Goal: Navigation & Orientation: Find specific page/section

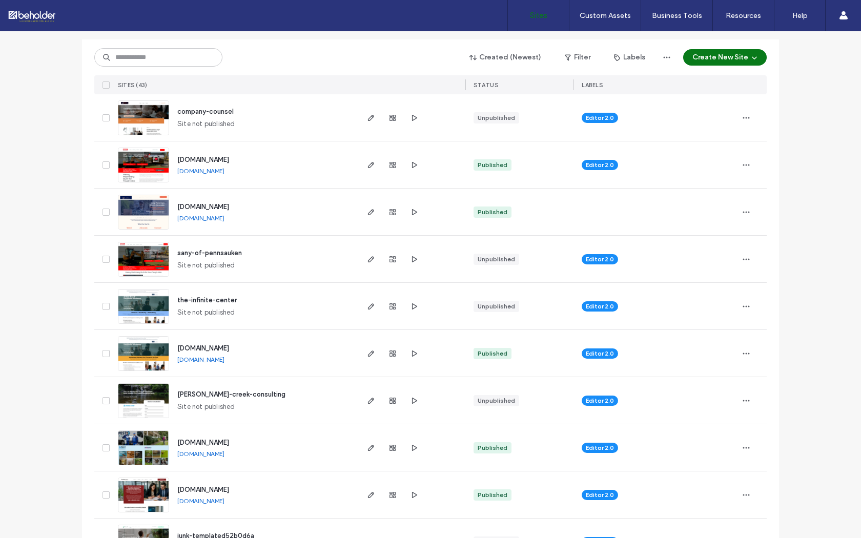
scroll to position [109, 0]
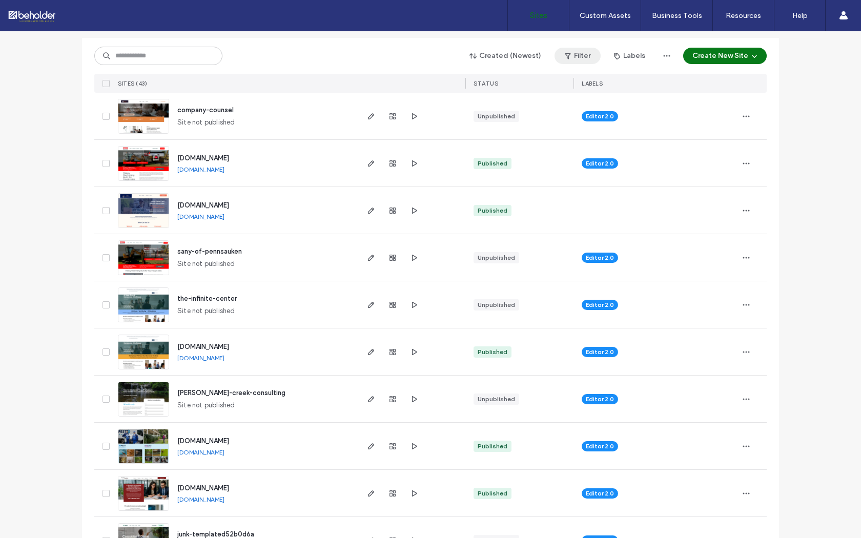
click at [574, 55] on button "Filter" at bounding box center [577, 56] width 46 height 16
click at [185, 388] on div "smith-creek-consulting" at bounding box center [231, 393] width 108 height 10
click at [192, 394] on span "smith-creek-consulting" at bounding box center [231, 393] width 108 height 8
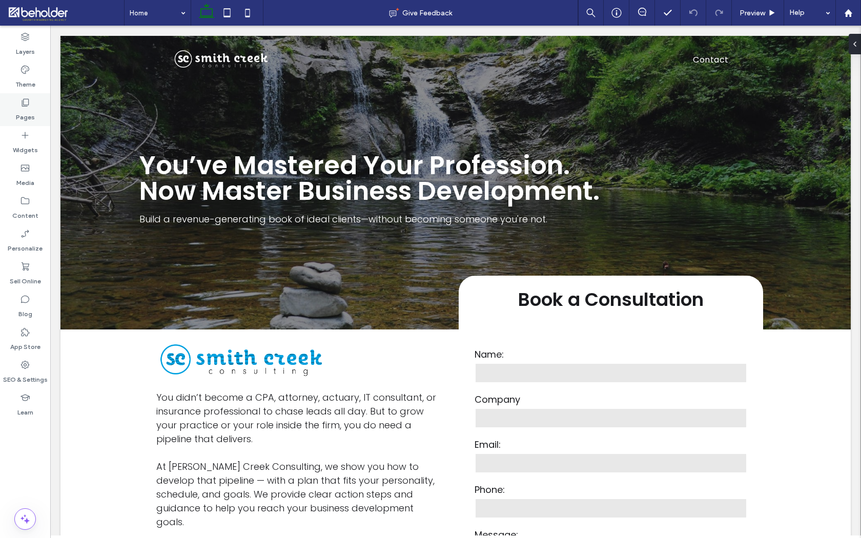
click at [29, 116] on label "Pages" at bounding box center [25, 115] width 19 height 14
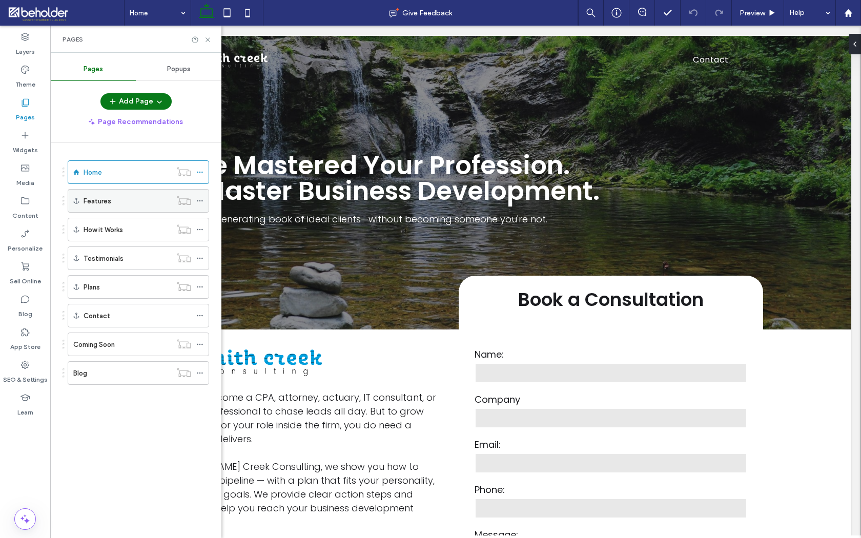
click at [148, 196] on div "Features" at bounding box center [128, 201] width 88 height 11
click at [136, 201] on div "Features" at bounding box center [128, 201] width 88 height 11
click at [184, 194] on div "Features" at bounding box center [138, 201] width 141 height 24
click at [122, 200] on div "Features" at bounding box center [128, 201] width 88 height 11
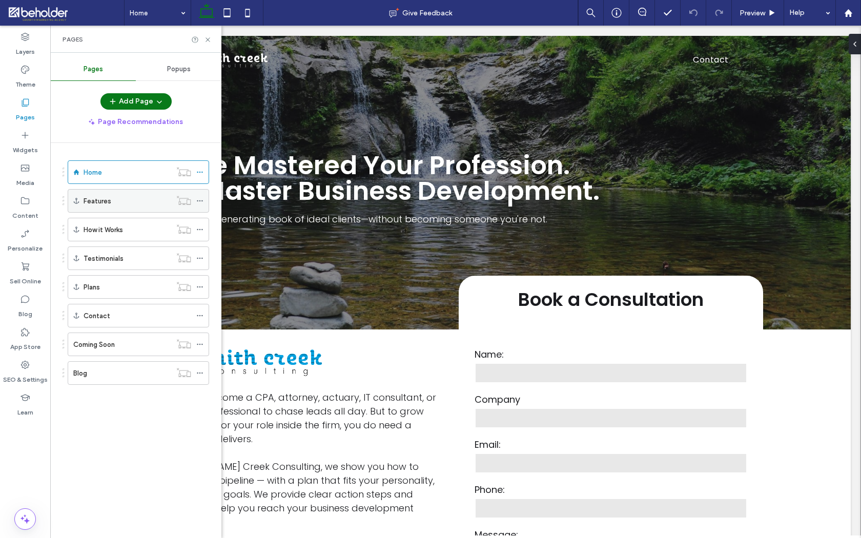
click at [122, 200] on div "Features" at bounding box center [128, 201] width 88 height 11
click at [80, 202] on div "Features" at bounding box center [138, 201] width 141 height 24
click at [98, 223] on div "How it Works" at bounding box center [128, 229] width 88 height 23
click at [101, 246] on ol "Home Features How it Works Testimonials Plans Contact Coming Soon Blog" at bounding box center [132, 272] width 154 height 224
click at [103, 259] on label "Testimonials" at bounding box center [104, 259] width 40 height 18
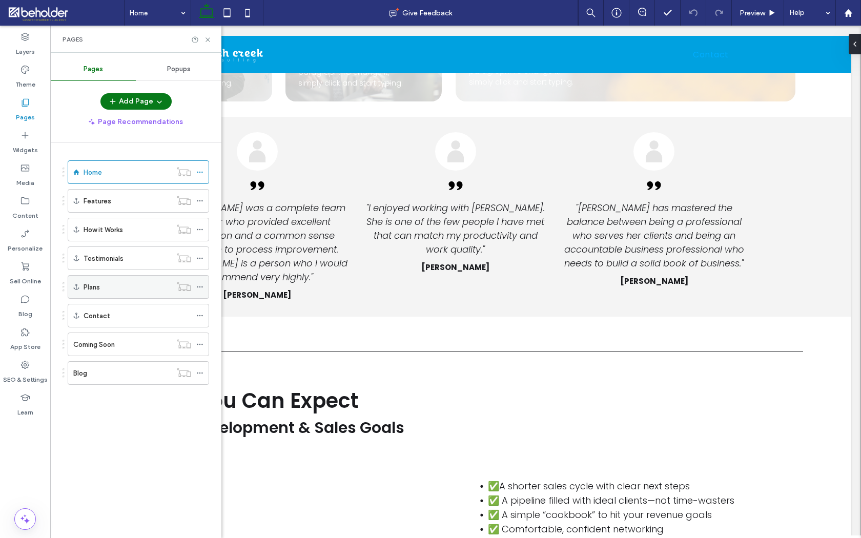
scroll to position [1945, 0]
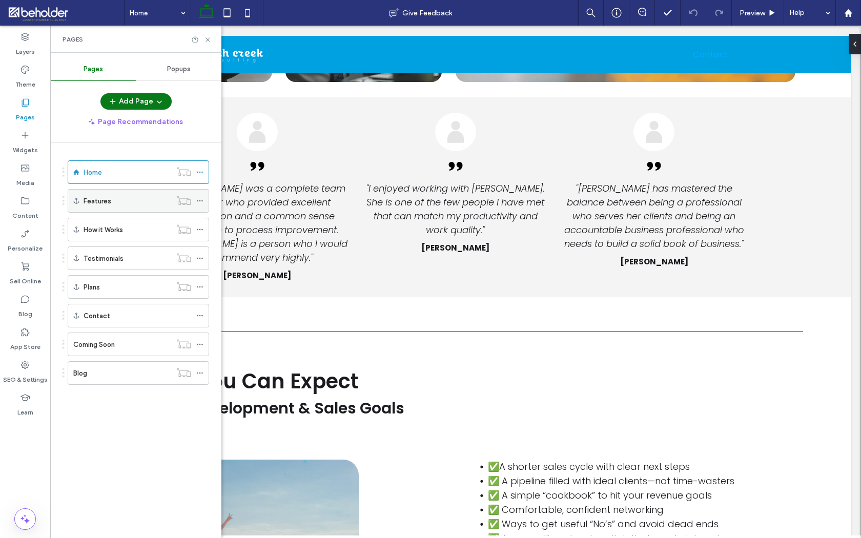
click at [108, 202] on label "Features" at bounding box center [98, 201] width 28 height 18
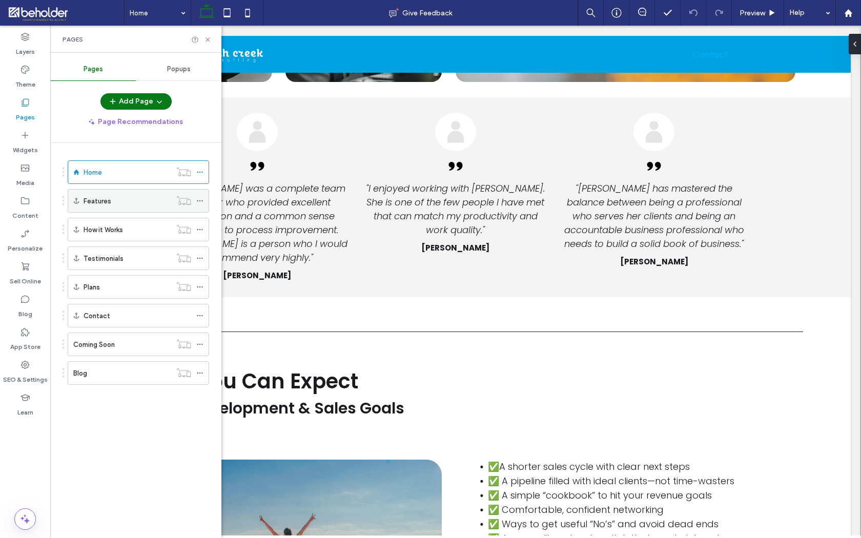
click at [78, 203] on icon at bounding box center [76, 201] width 6 height 6
click at [82, 203] on div "Features" at bounding box center [138, 201] width 141 height 24
click at [81, 202] on div "Features" at bounding box center [138, 201] width 141 height 24
click at [99, 202] on label "Features" at bounding box center [98, 201] width 28 height 18
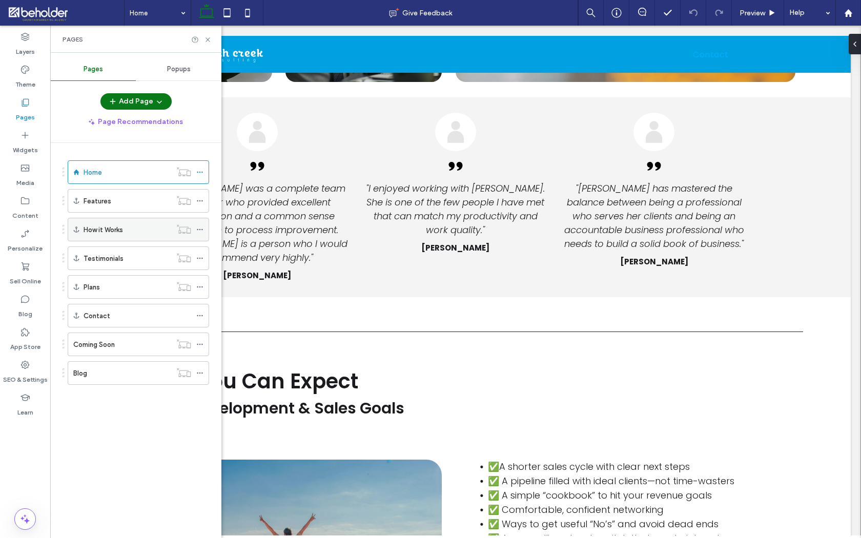
click at [105, 233] on label "How it Works" at bounding box center [103, 230] width 39 height 18
click at [108, 266] on div "Testimonials" at bounding box center [128, 258] width 88 height 23
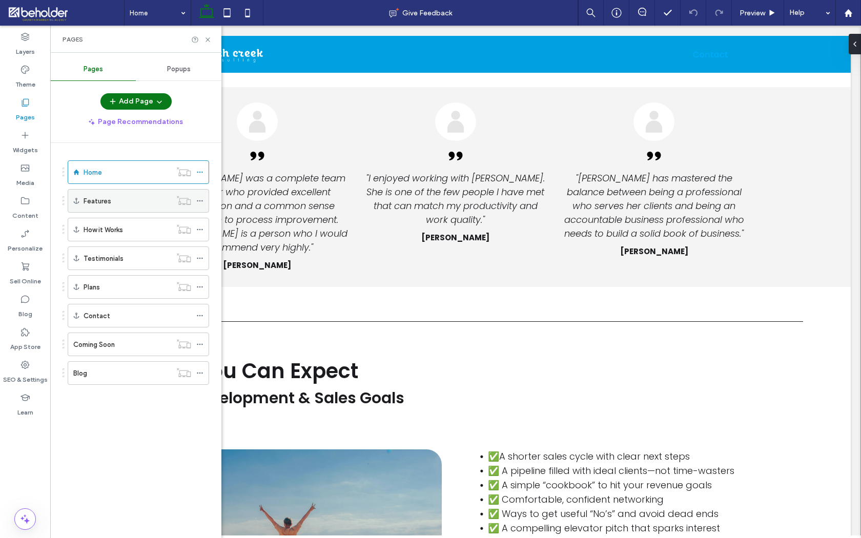
click at [106, 204] on label "Features" at bounding box center [98, 201] width 28 height 18
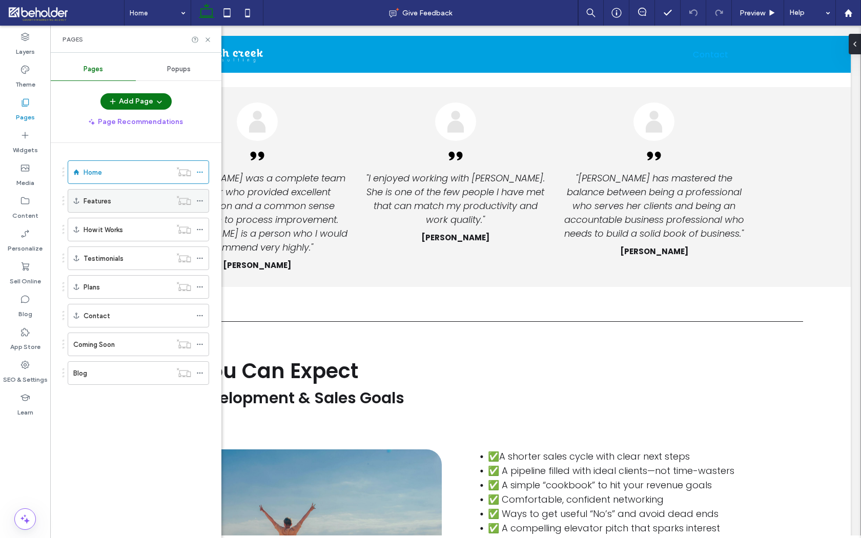
click at [88, 205] on label "Features" at bounding box center [98, 201] width 28 height 18
click at [112, 289] on div "Plans" at bounding box center [128, 287] width 88 height 11
click at [112, 317] on div "Contact" at bounding box center [138, 315] width 108 height 11
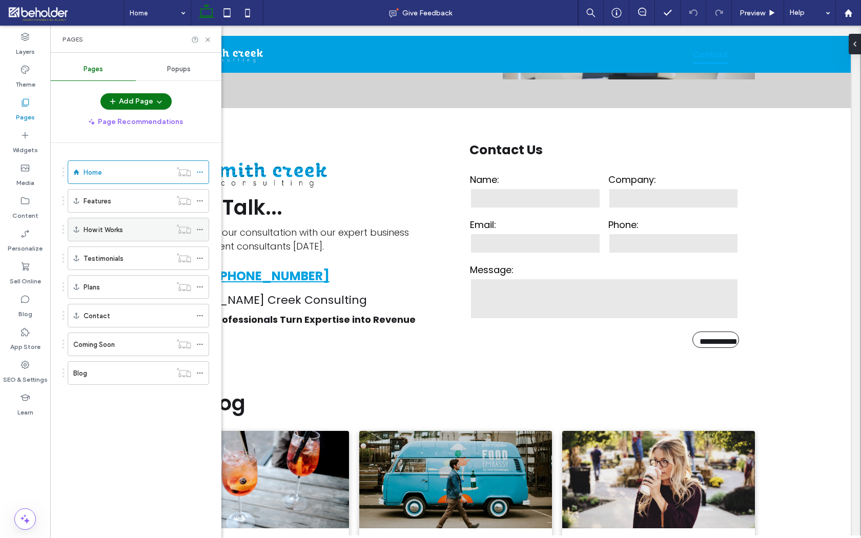
scroll to position [2734, 0]
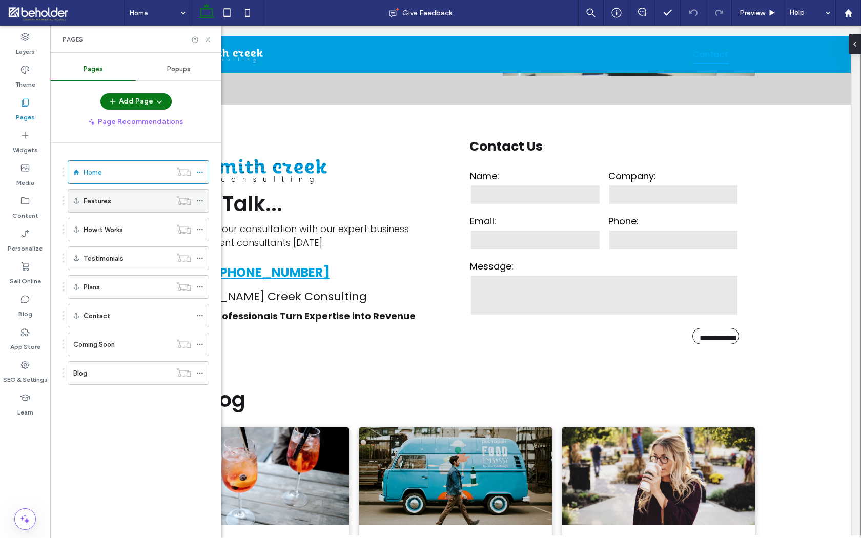
click at [115, 202] on div "Features" at bounding box center [128, 201] width 88 height 11
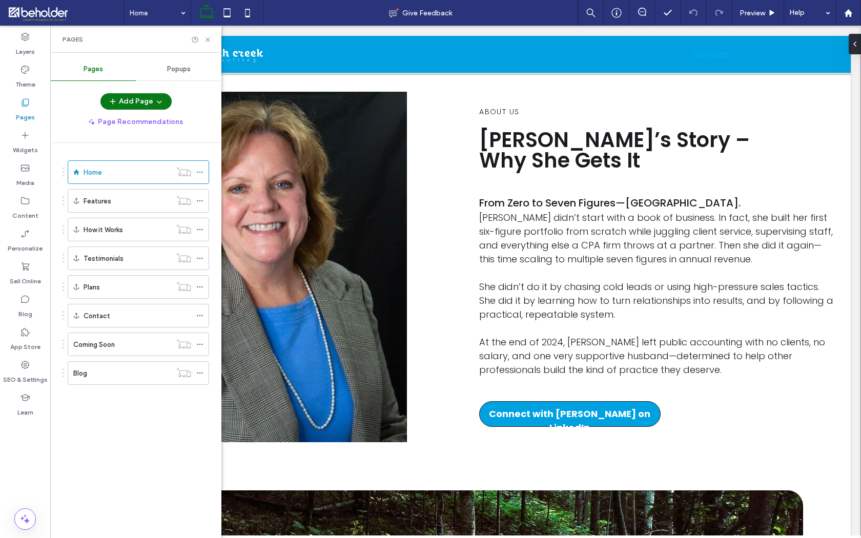
scroll to position [818, 0]
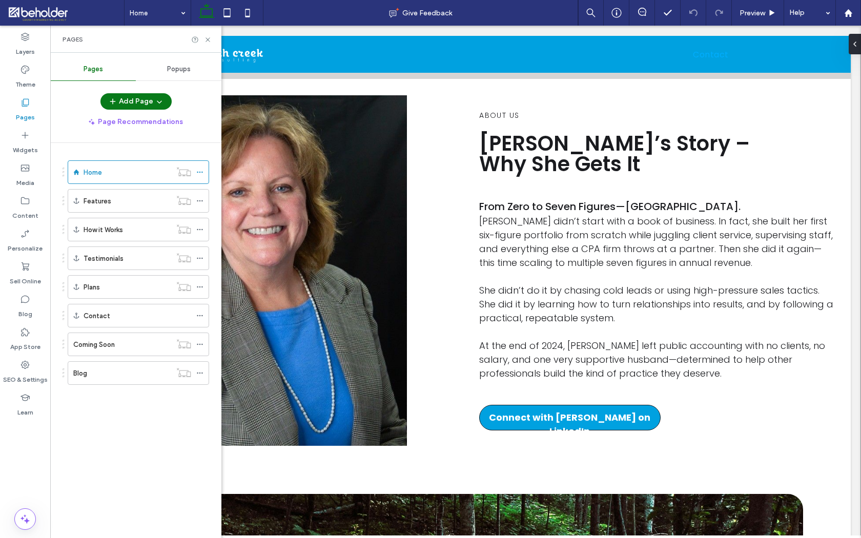
click at [208, 44] on div "Pages" at bounding box center [135, 39] width 171 height 27
click at [204, 39] on icon at bounding box center [208, 40] width 8 height 8
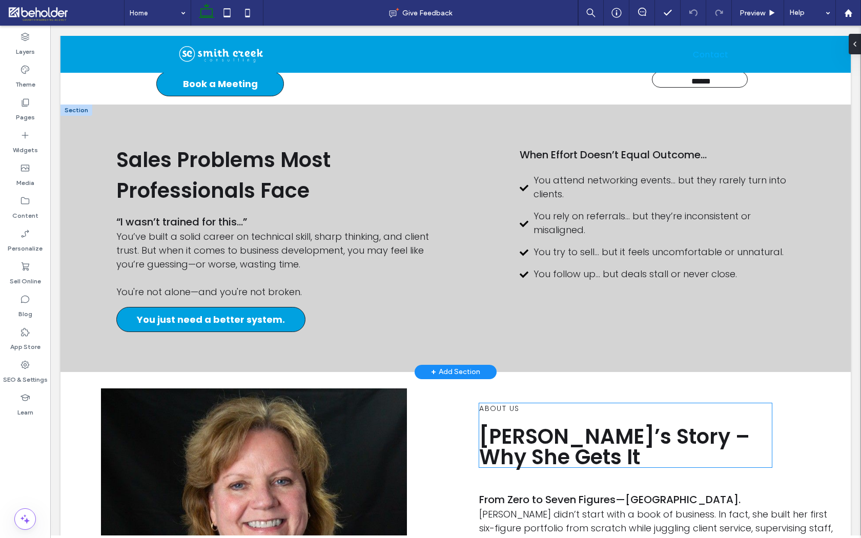
scroll to position [527, 0]
